Goal: Task Accomplishment & Management: Complete application form

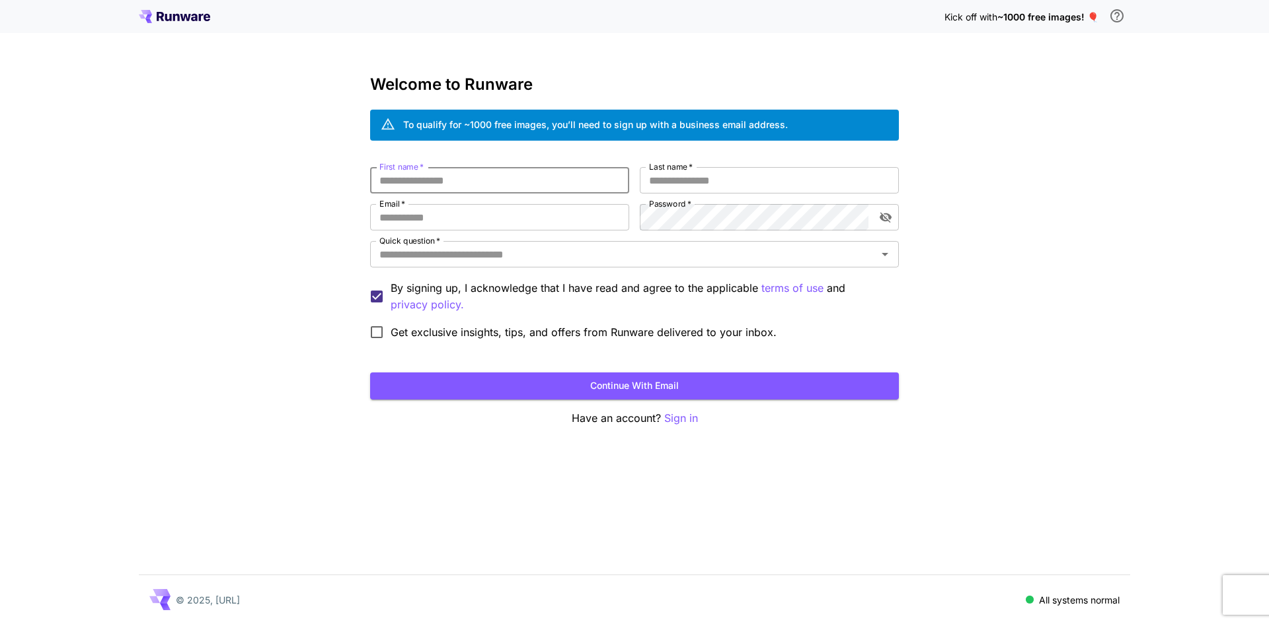
click at [474, 182] on input "First name   *" at bounding box center [499, 180] width 259 height 26
type input "********"
type input "*****"
type input "**********"
drag, startPoint x: 272, startPoint y: 256, endPoint x: 365, endPoint y: 264, distance: 93.5
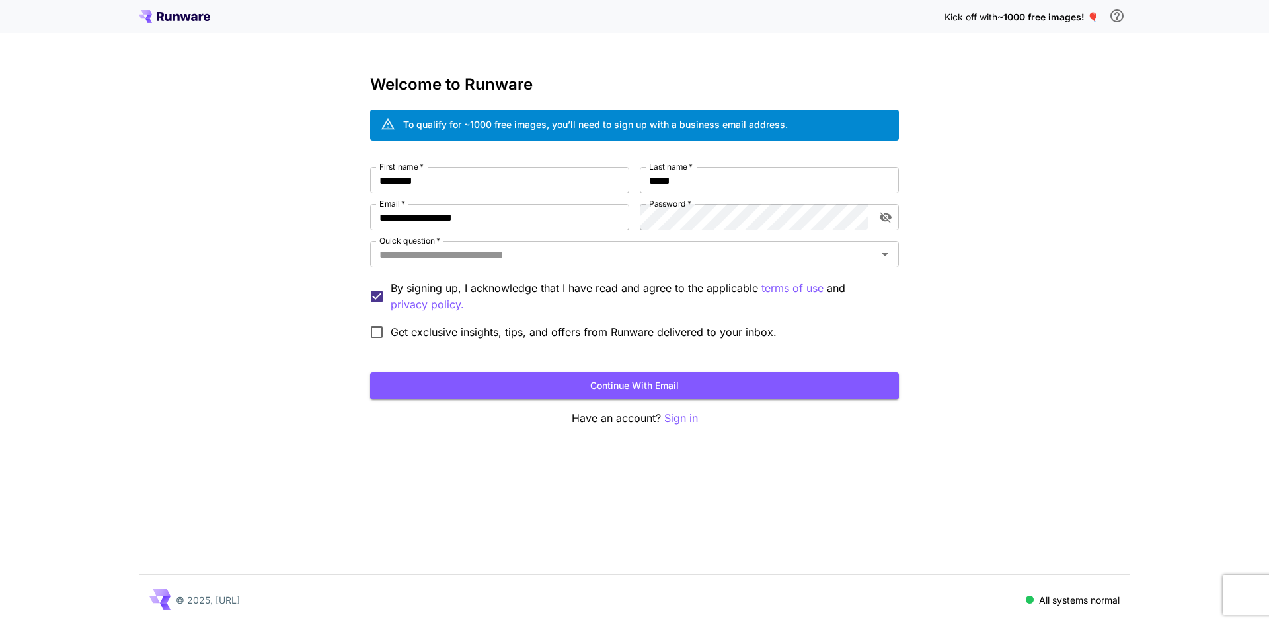
click at [272, 256] on div "**********" at bounding box center [634, 312] width 1269 height 624
click at [413, 262] on input "Quick question   *" at bounding box center [623, 254] width 499 height 19
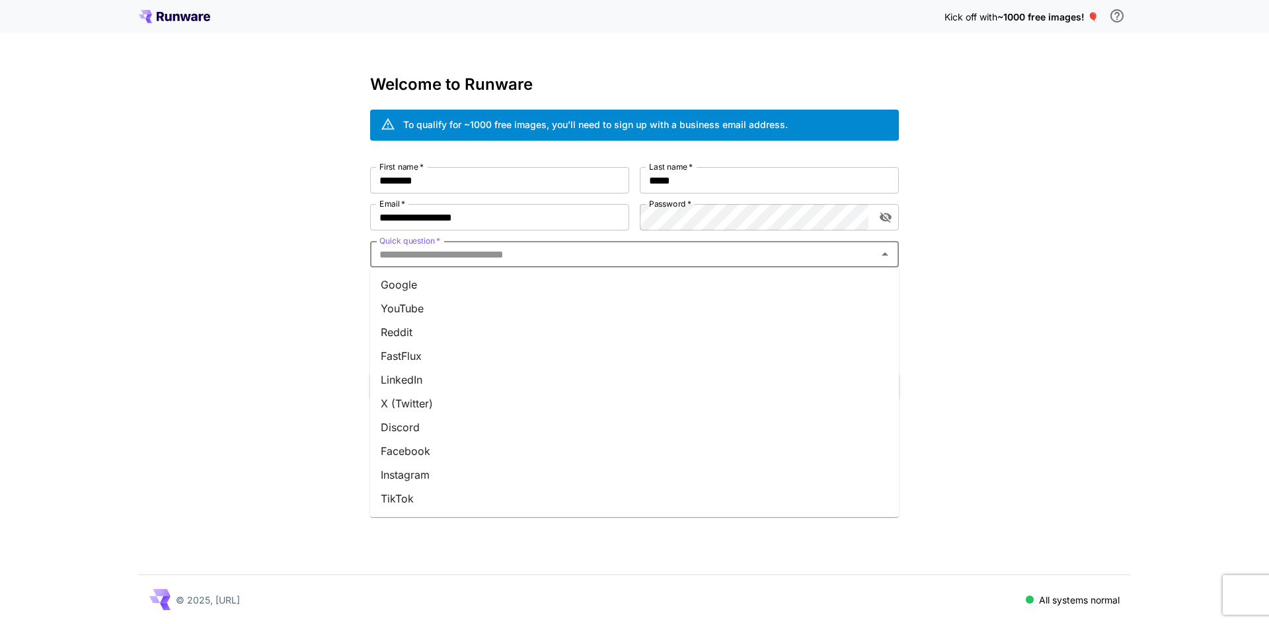
click at [415, 285] on li "Google" at bounding box center [634, 285] width 529 height 24
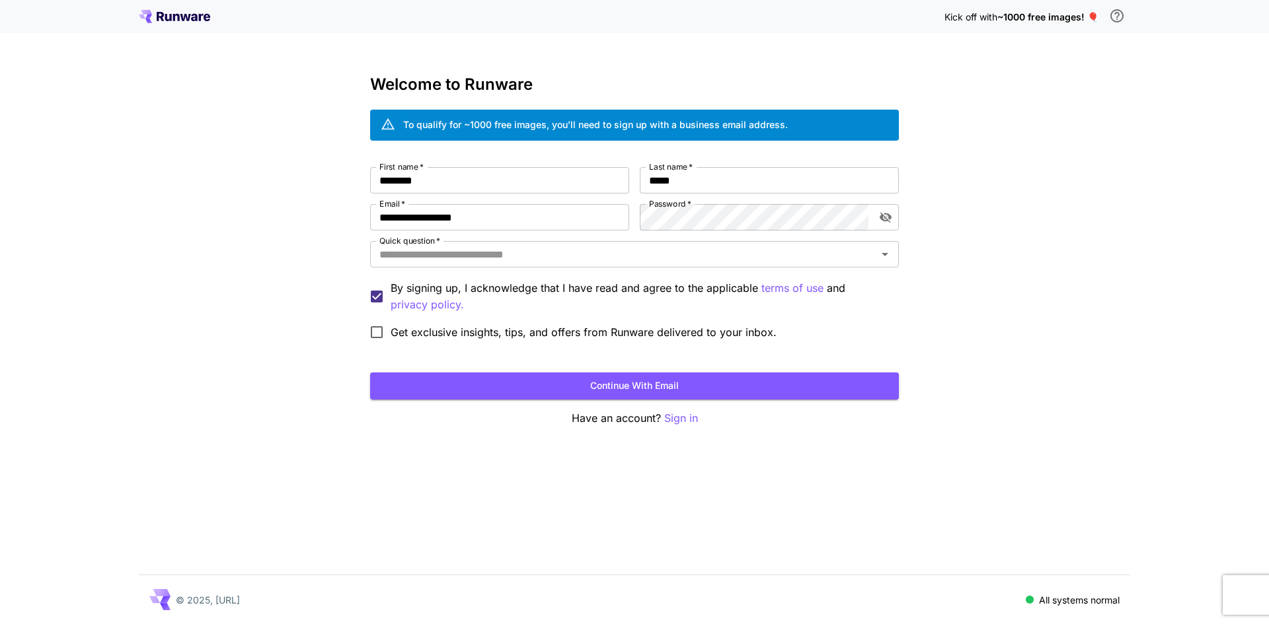
type input "******"
click at [555, 386] on button "Continue with email" at bounding box center [634, 386] width 529 height 27
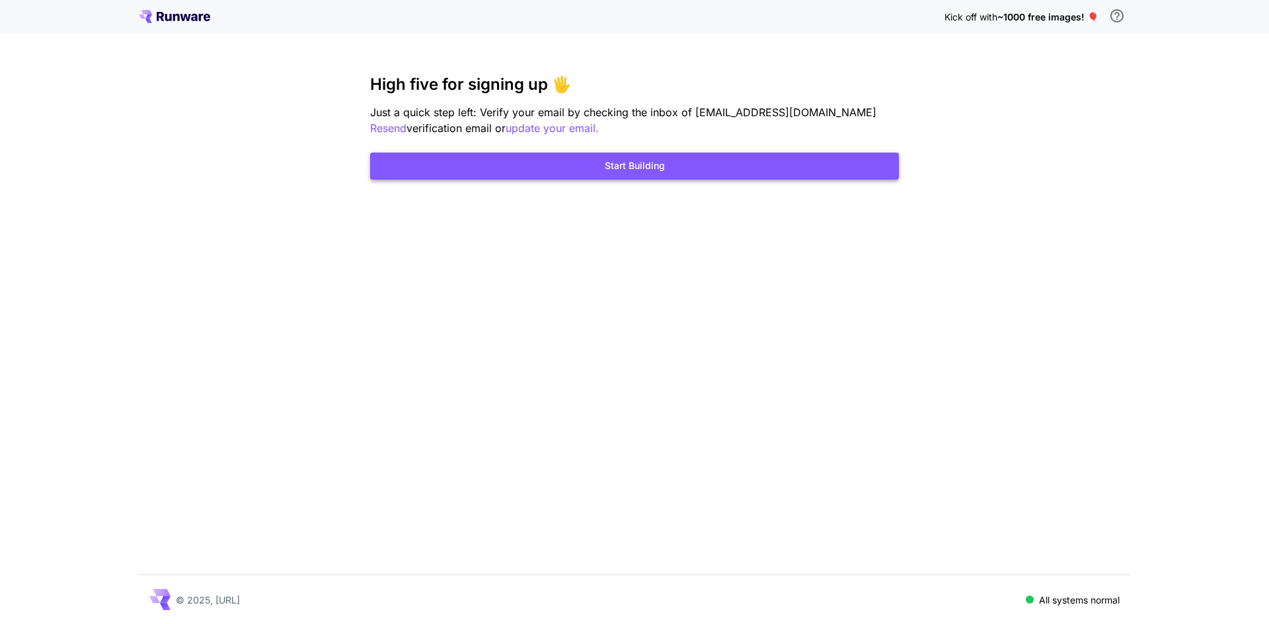
click at [625, 173] on button "Start Building" at bounding box center [634, 166] width 529 height 27
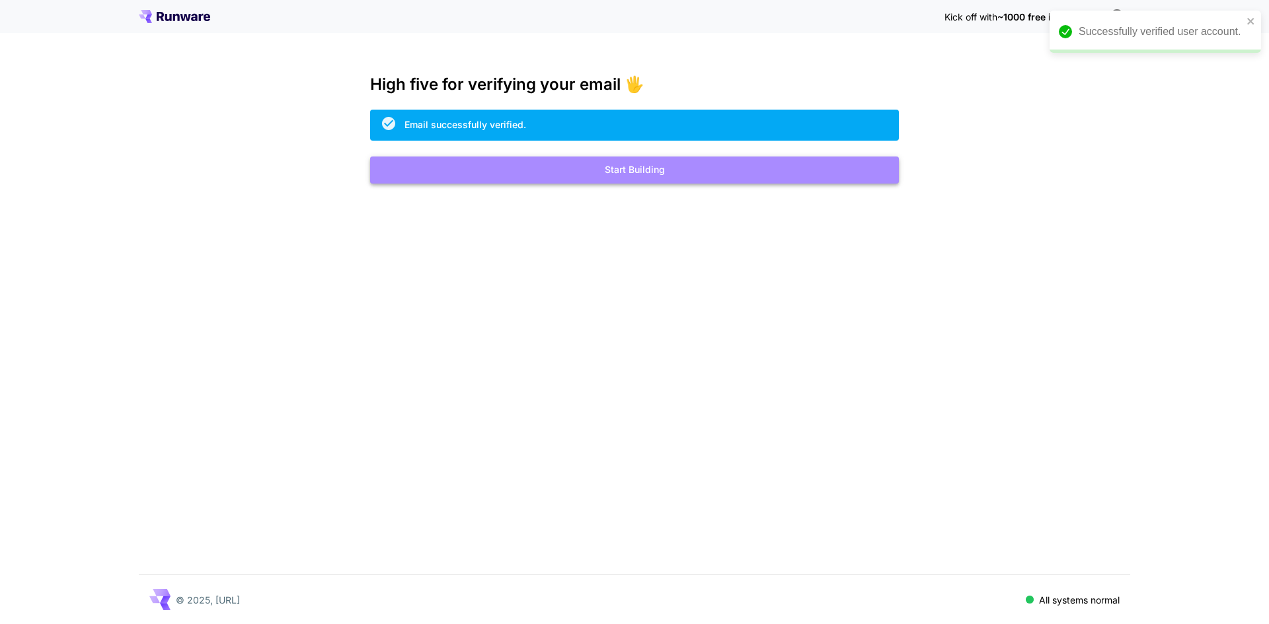
click at [657, 172] on button "Start Building" at bounding box center [634, 170] width 529 height 27
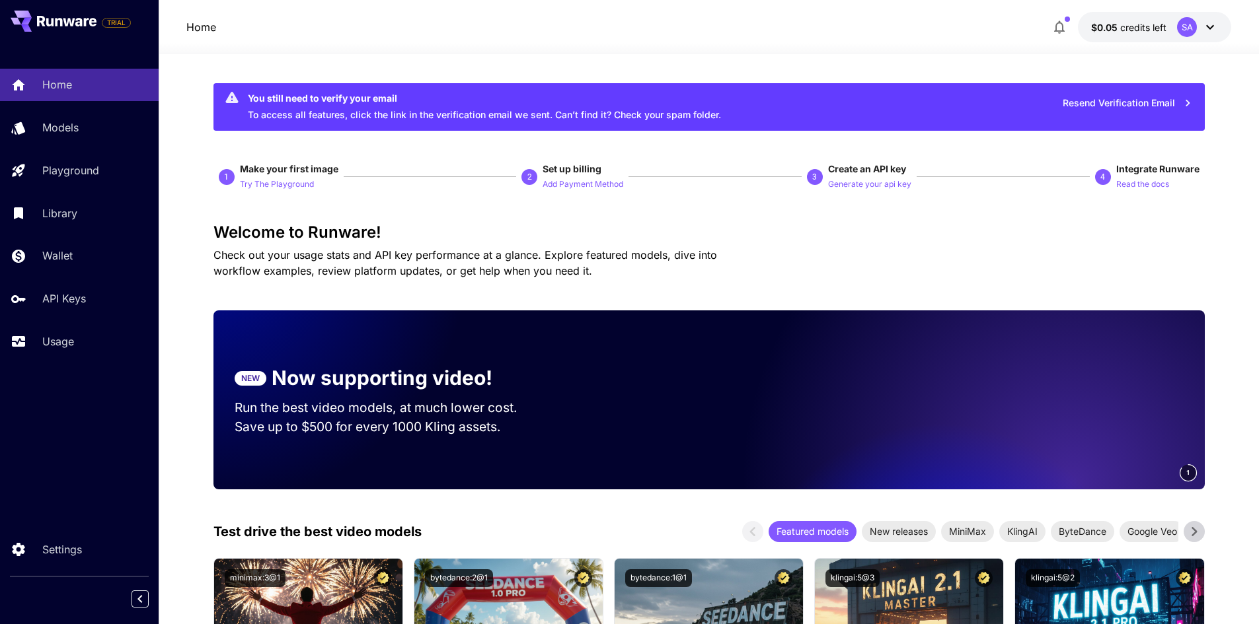
click at [1079, 104] on button "Resend Verification Email" at bounding box center [1127, 103] width 144 height 27
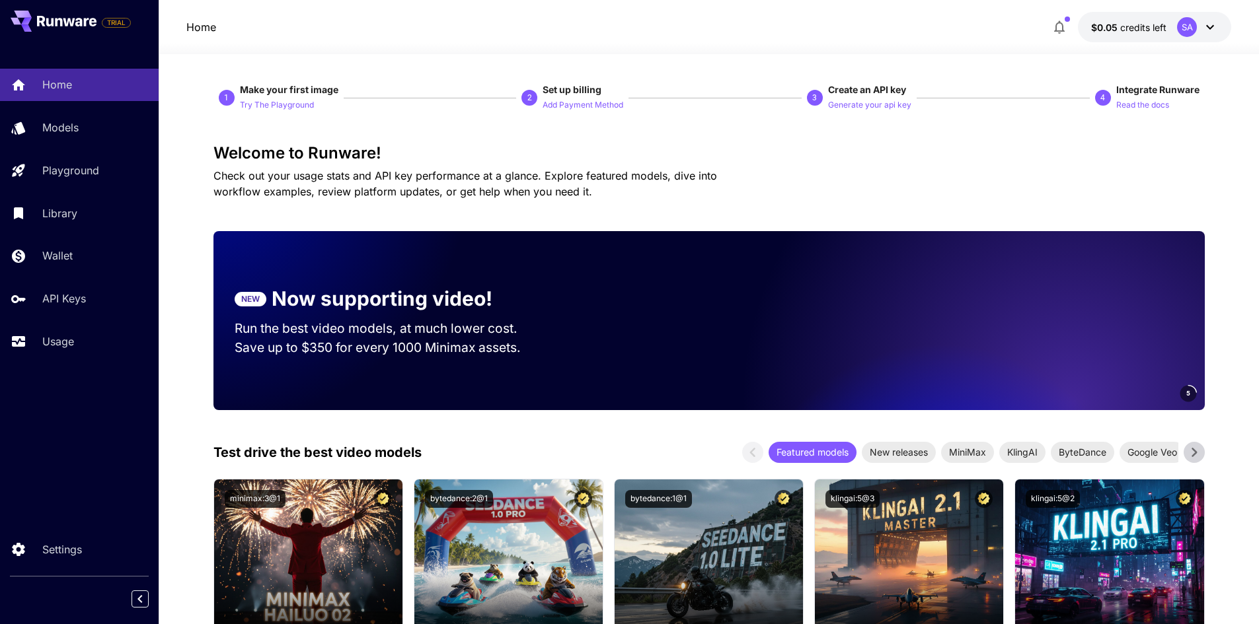
click at [1209, 23] on icon at bounding box center [1210, 27] width 16 height 16
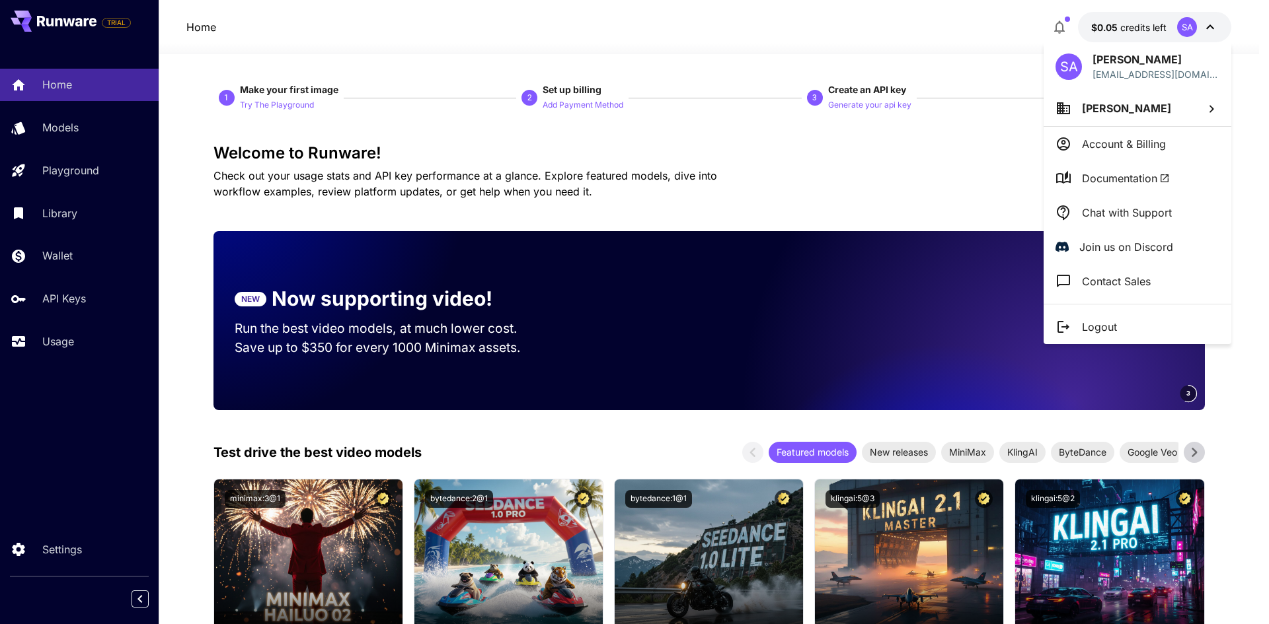
click at [1209, 23] on div at bounding box center [634, 312] width 1269 height 624
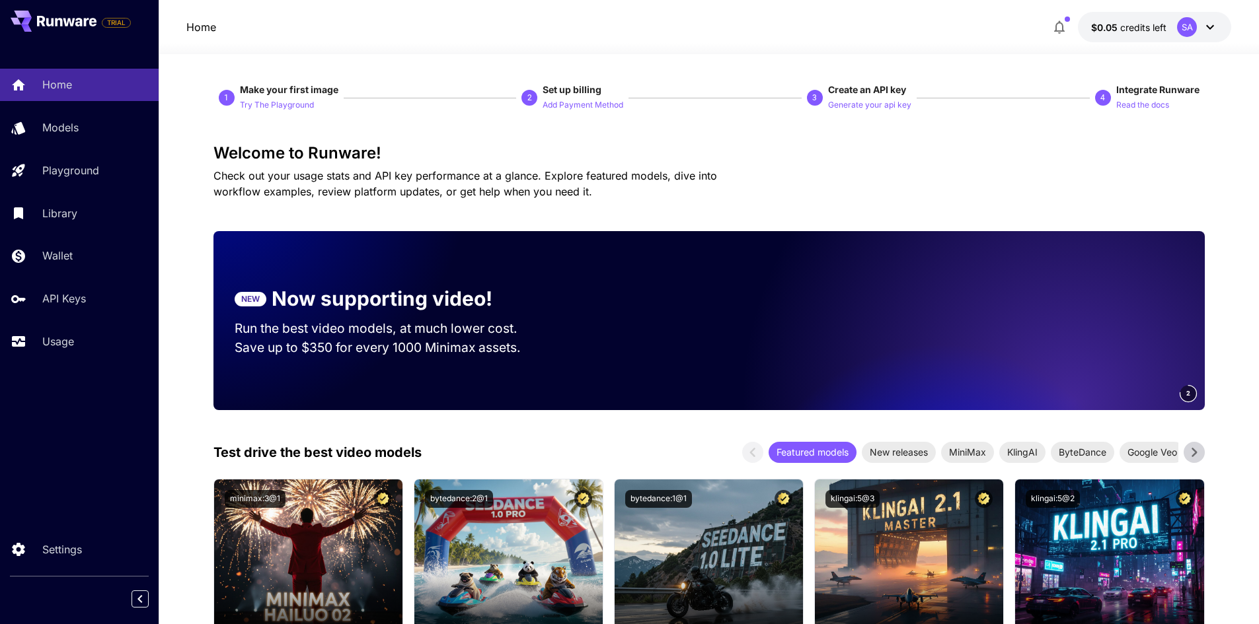
click at [1209, 23] on icon at bounding box center [1210, 27] width 16 height 16
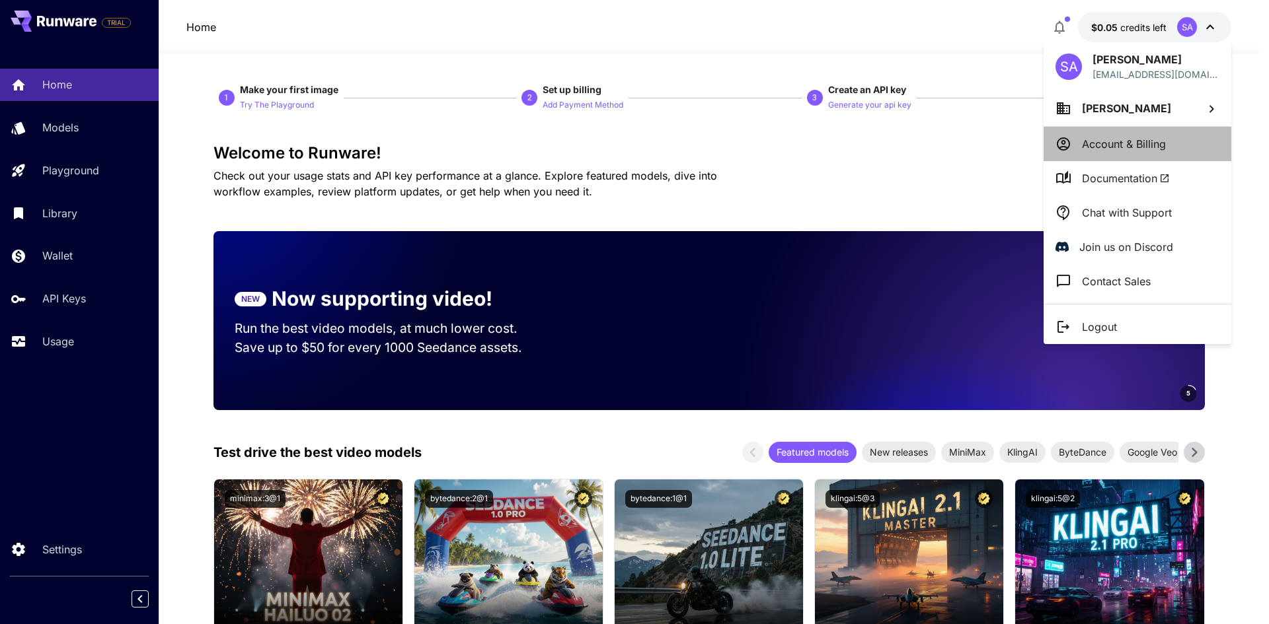
click at [1140, 145] on p "Account & Billing" at bounding box center [1124, 144] width 84 height 16
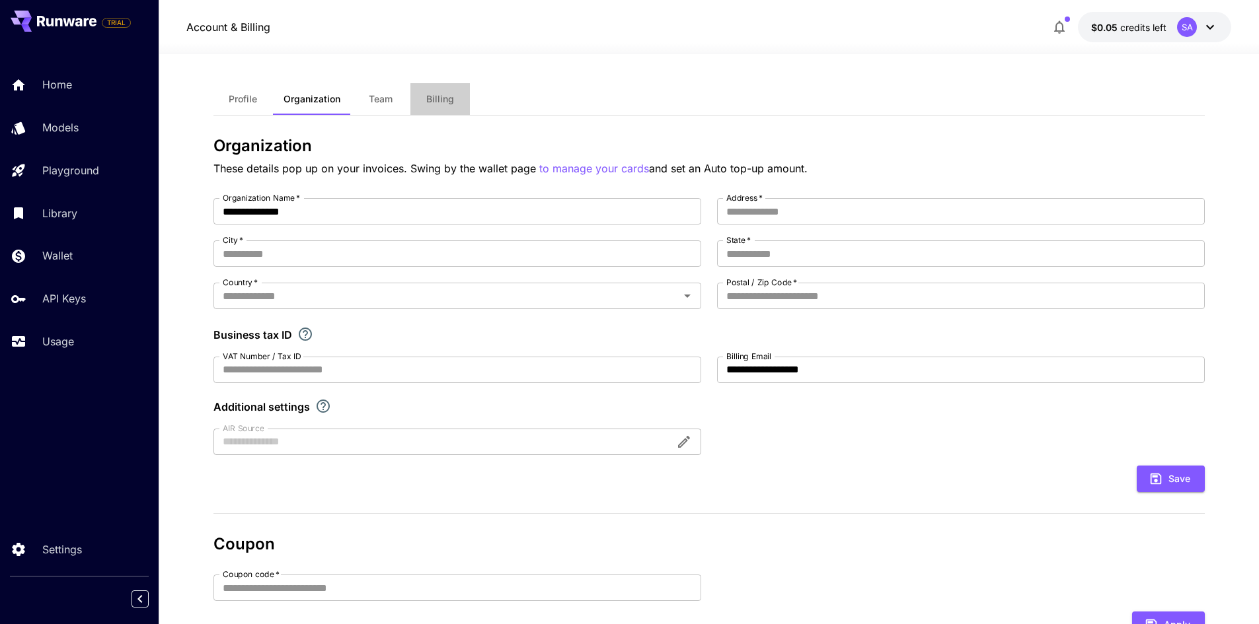
click at [445, 98] on span "Billing" at bounding box center [440, 99] width 28 height 12
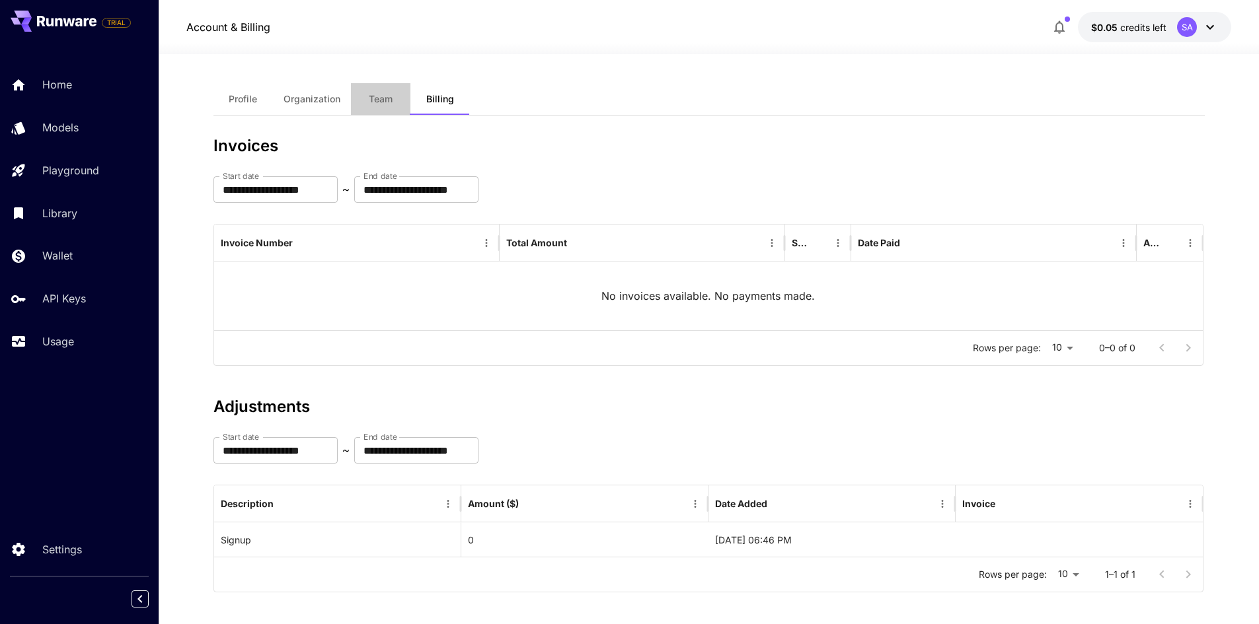
click at [384, 102] on span "Team" at bounding box center [381, 99] width 24 height 12
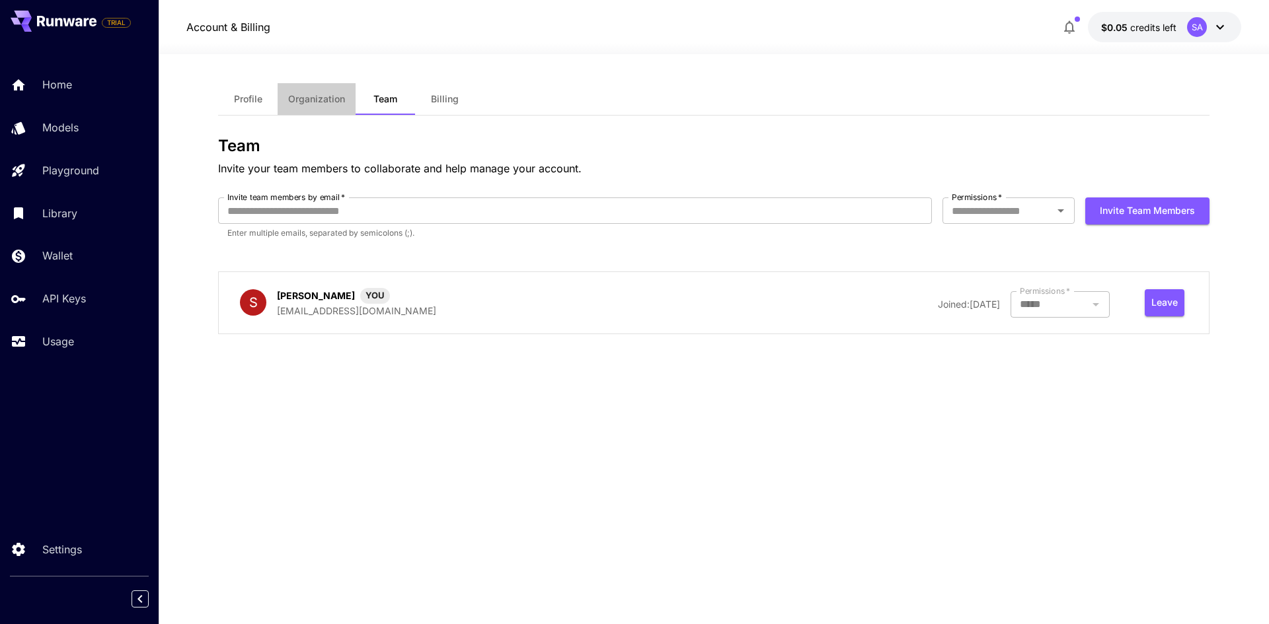
click at [321, 98] on span "Organization" at bounding box center [316, 99] width 57 height 12
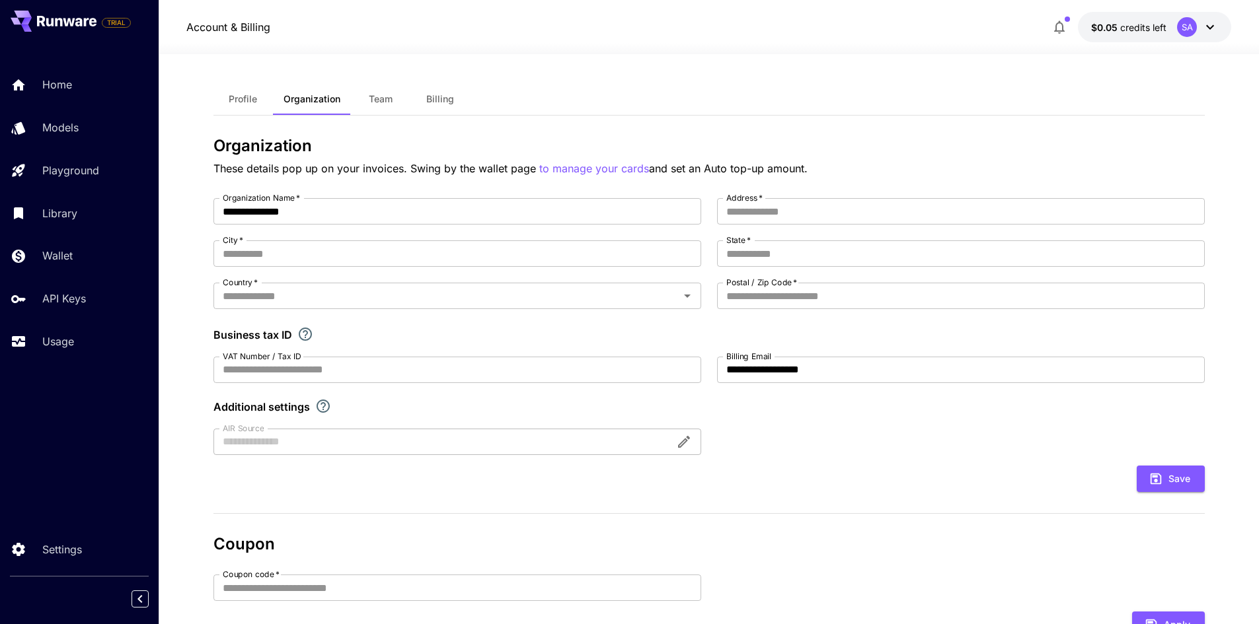
click at [360, 98] on button "Team" at bounding box center [380, 99] width 59 height 32
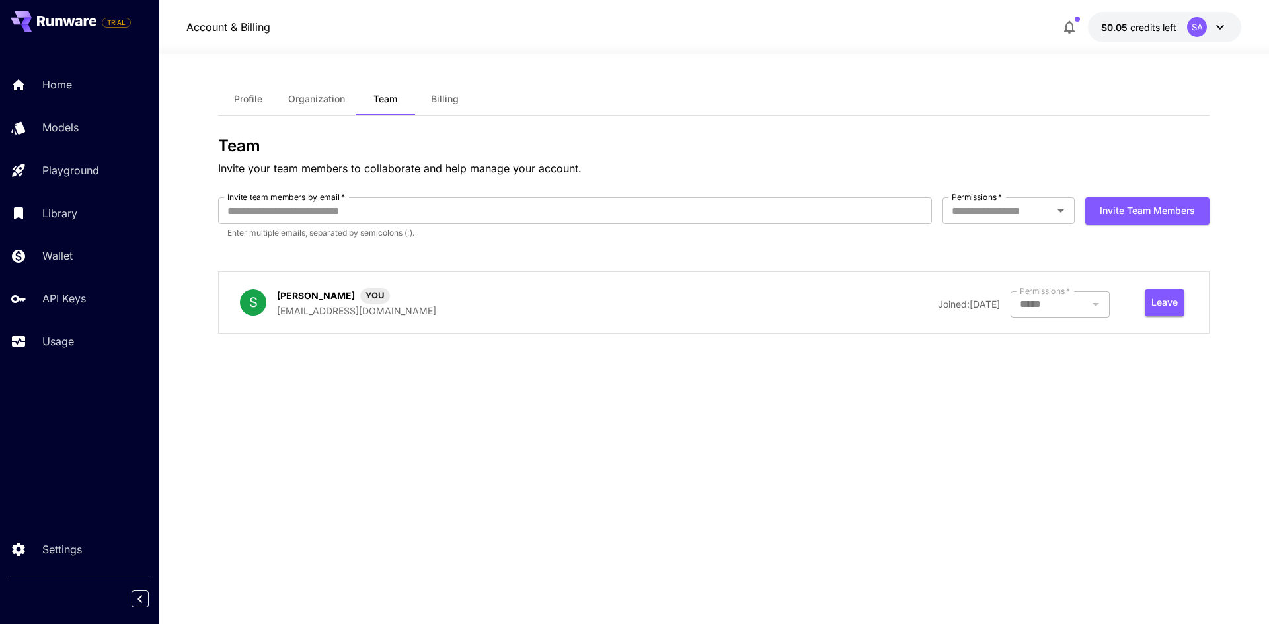
click at [308, 98] on span "Organization" at bounding box center [316, 99] width 57 height 12
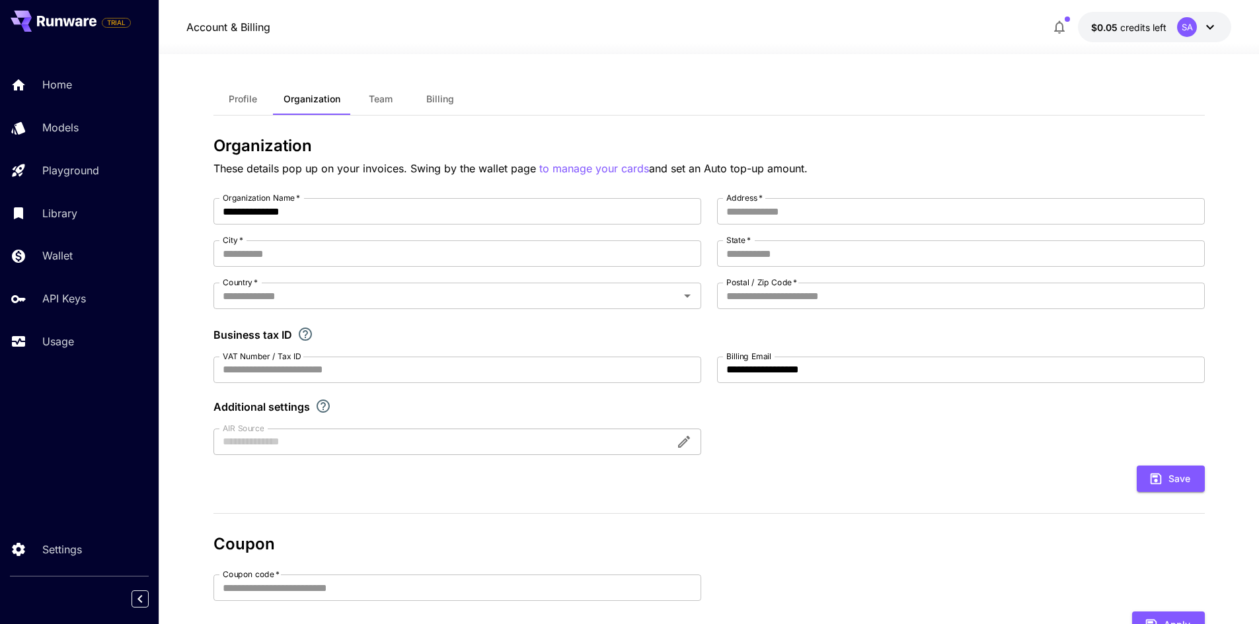
click at [243, 101] on span "Profile" at bounding box center [243, 99] width 28 height 12
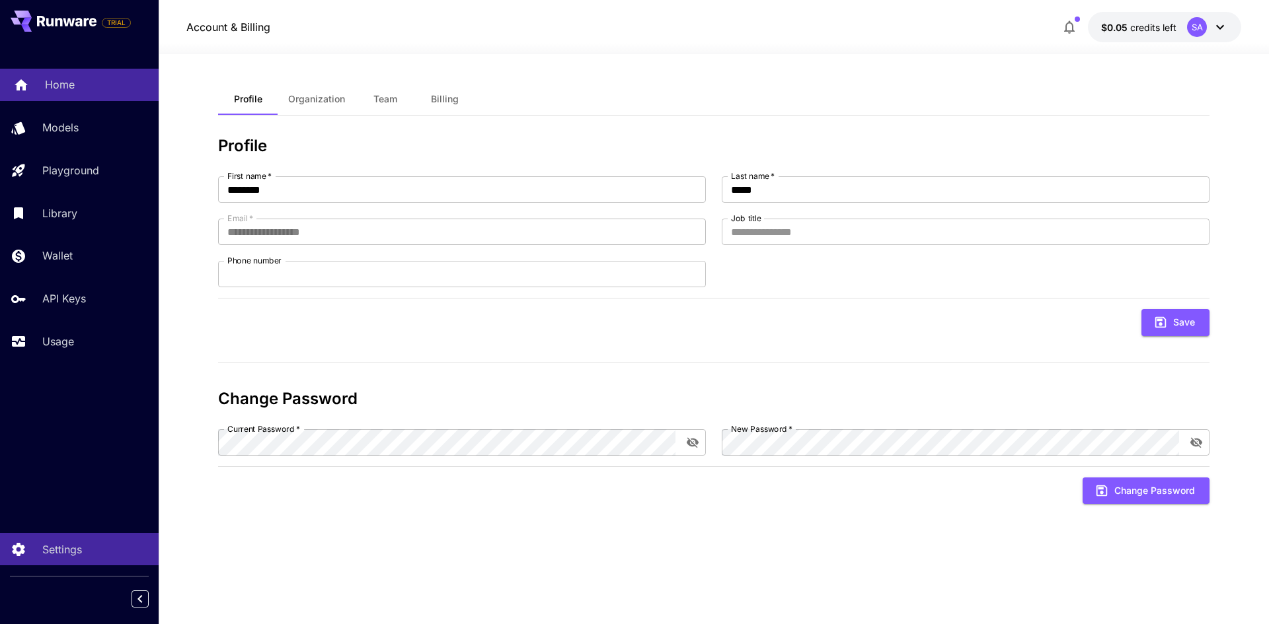
click at [95, 85] on div "Home" at bounding box center [96, 85] width 103 height 16
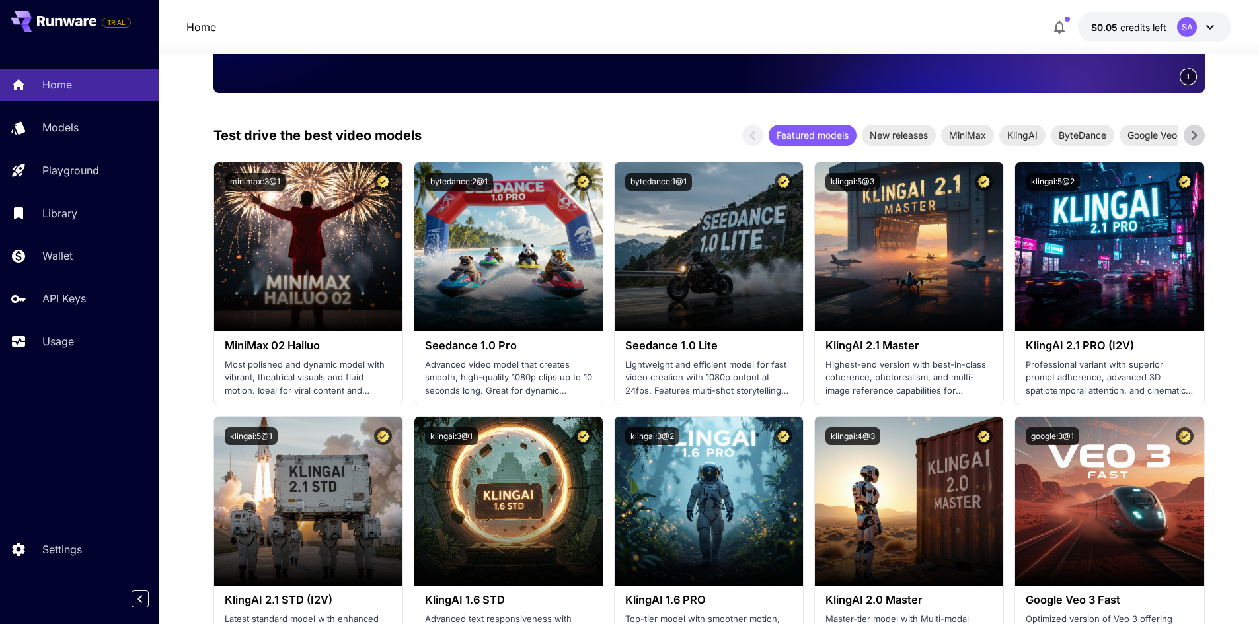
scroll to position [463, 0]
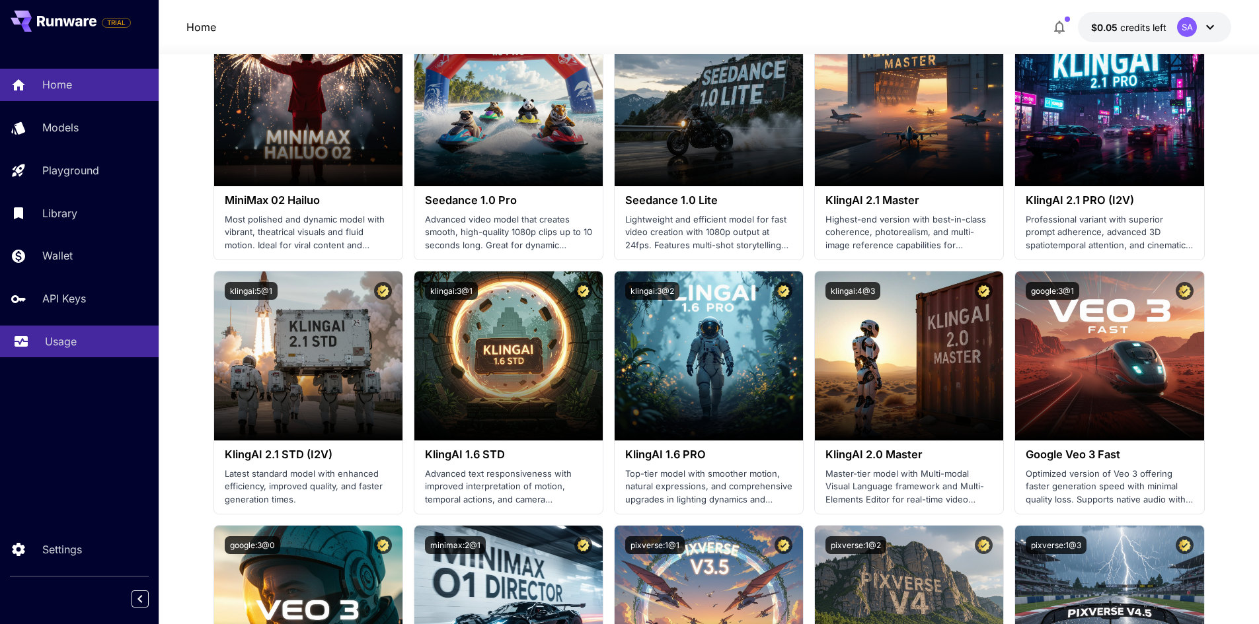
click at [69, 344] on p "Usage" at bounding box center [61, 342] width 32 height 16
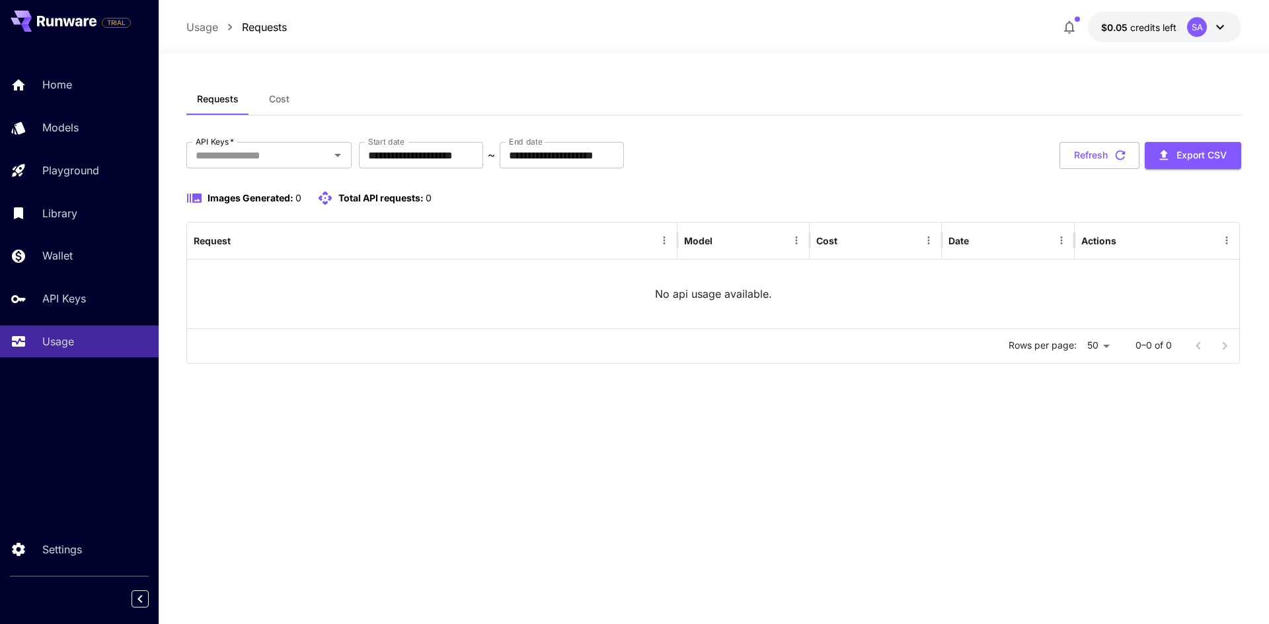
click at [283, 102] on span "Cost" at bounding box center [279, 99] width 20 height 12
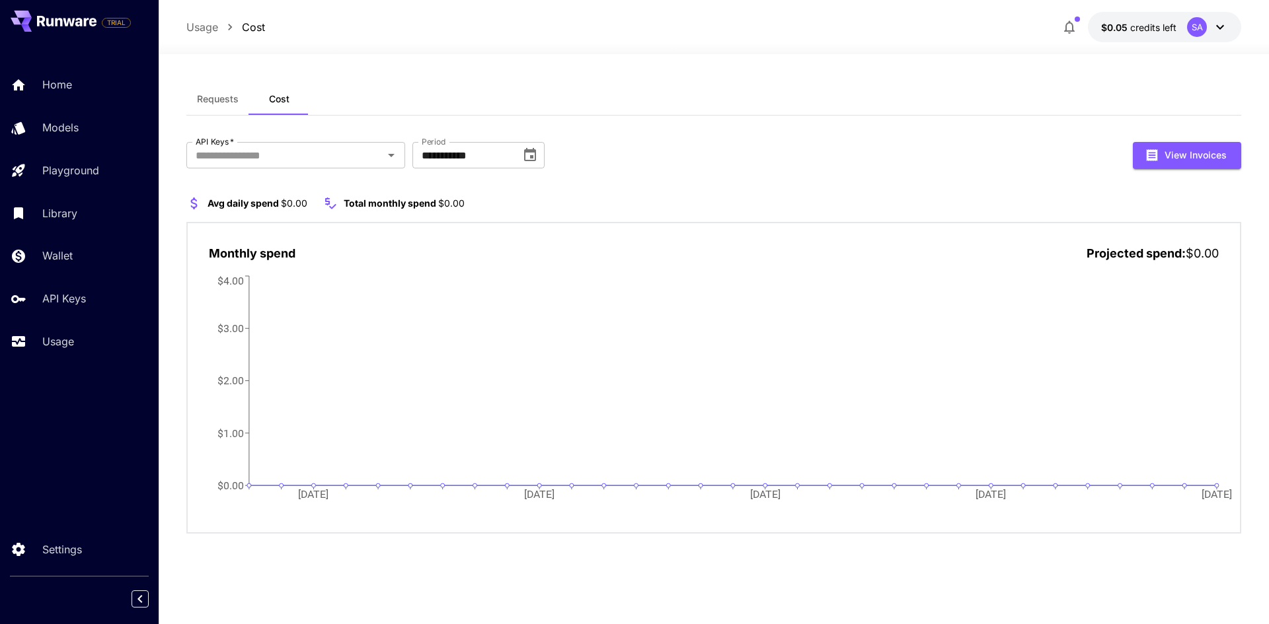
click at [210, 107] on button "Requests" at bounding box center [217, 99] width 63 height 32
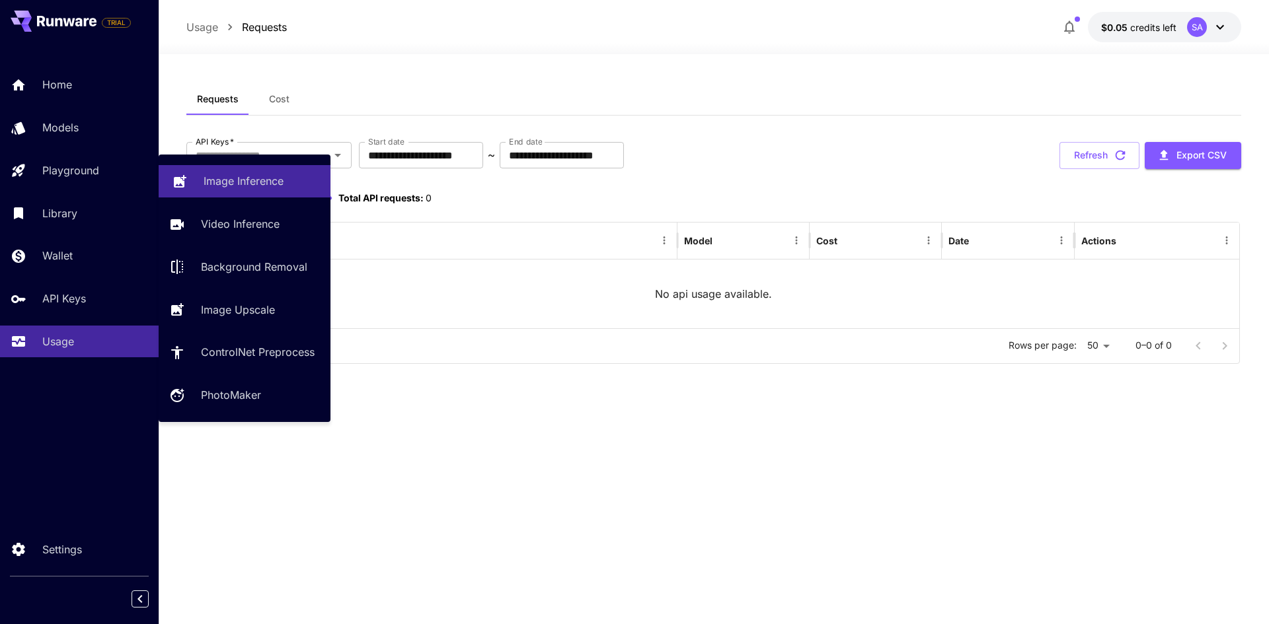
click at [238, 187] on p "Image Inference" at bounding box center [244, 181] width 80 height 16
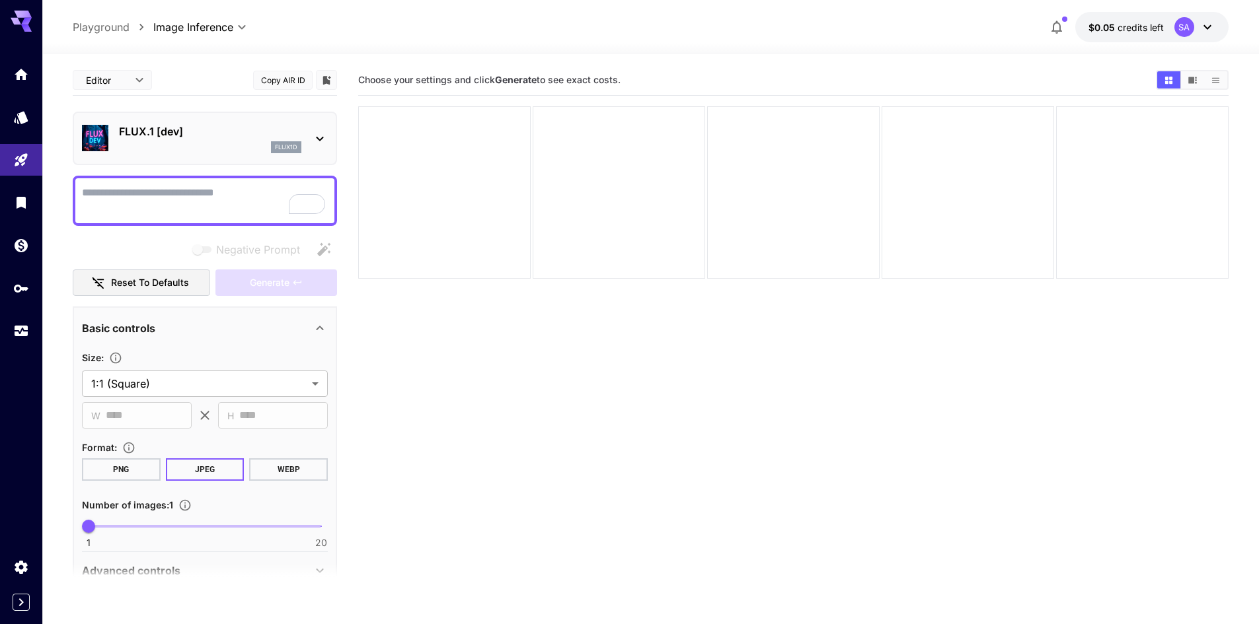
click at [1059, 25] on icon "button" at bounding box center [1057, 27] width 16 height 16
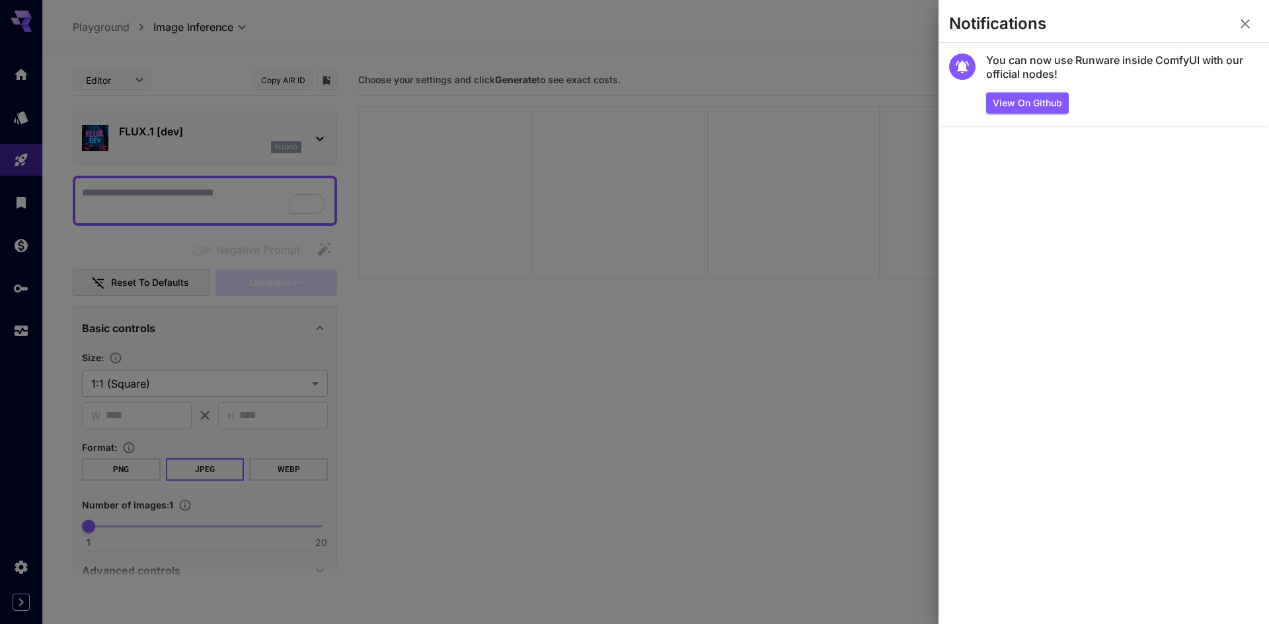
click at [1240, 23] on icon "button" at bounding box center [1245, 24] width 16 height 16
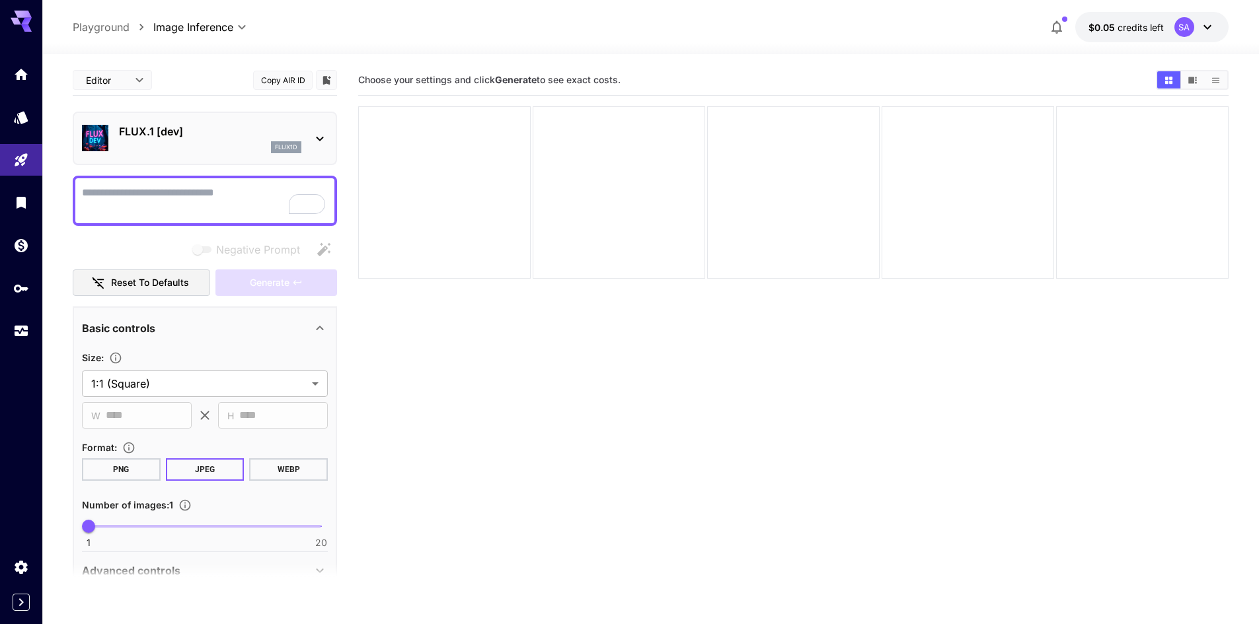
click at [22, 19] on icon at bounding box center [21, 21] width 21 height 21
click at [19, 75] on icon "Home" at bounding box center [22, 70] width 13 height 11
